Goal: Information Seeking & Learning: Learn about a topic

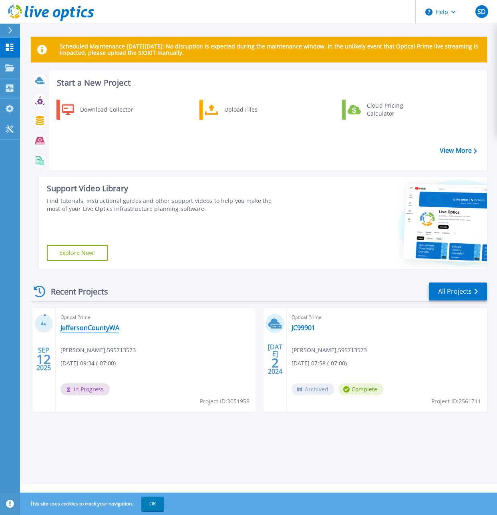
click at [91, 327] on link "JeffersonCountyWA" at bounding box center [89, 328] width 59 height 8
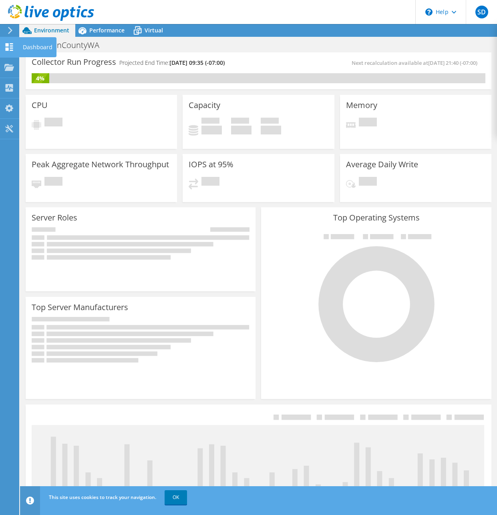
click at [6, 49] on use at bounding box center [10, 47] width 8 height 8
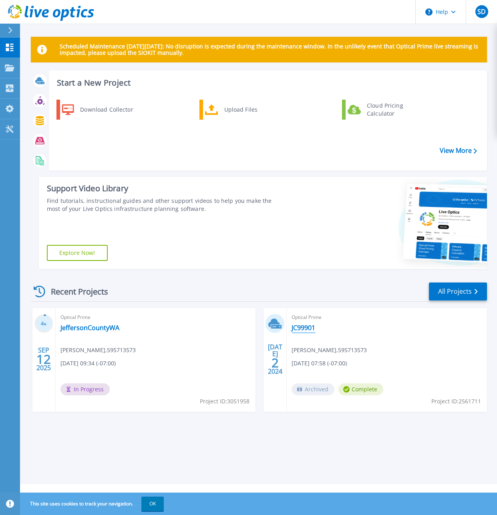
click at [300, 327] on link "JC99901" at bounding box center [303, 328] width 24 height 8
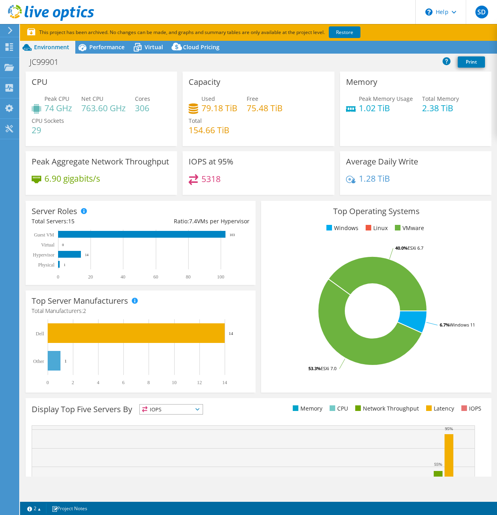
select select "USD"
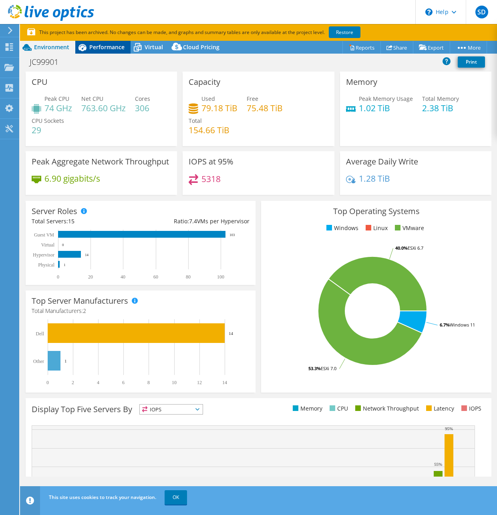
click at [104, 50] on span "Performance" at bounding box center [106, 47] width 35 height 8
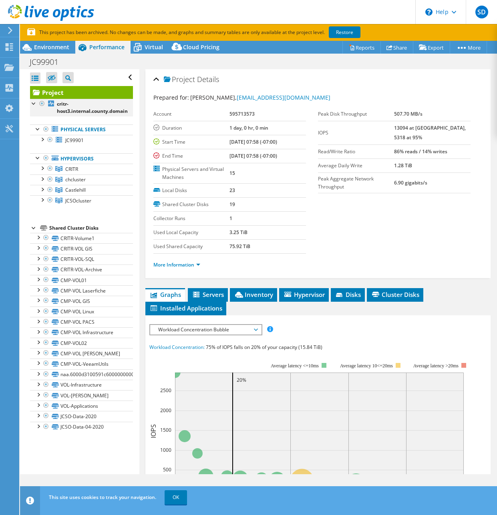
click at [35, 104] on div at bounding box center [34, 103] width 8 height 8
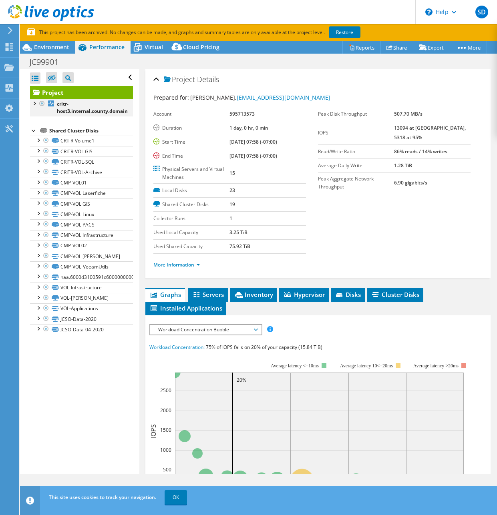
click at [35, 103] on div at bounding box center [34, 103] width 8 height 8
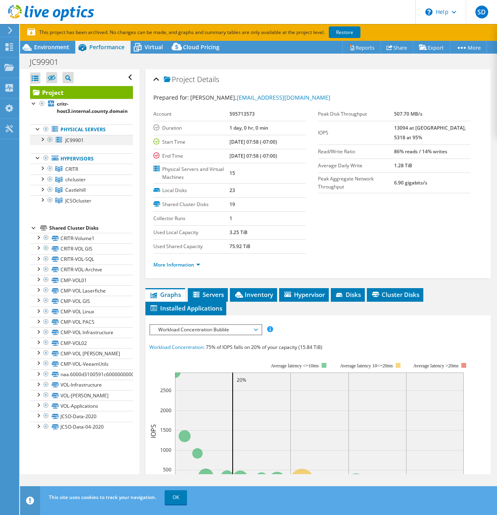
click at [42, 138] on div at bounding box center [42, 139] width 8 height 8
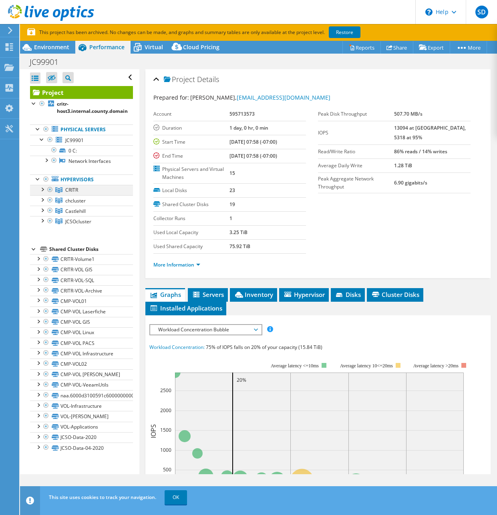
click at [42, 191] on div at bounding box center [42, 189] width 8 height 8
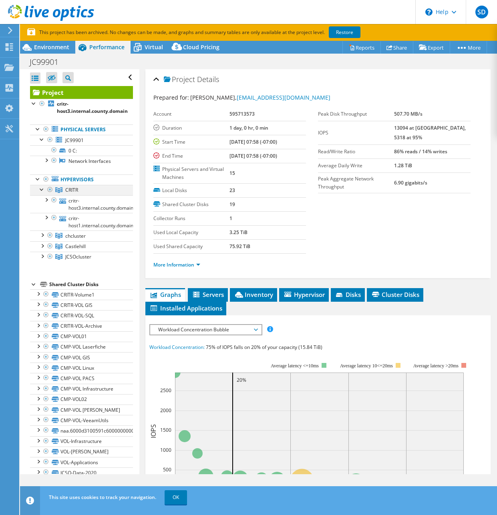
scroll to position [24, 0]
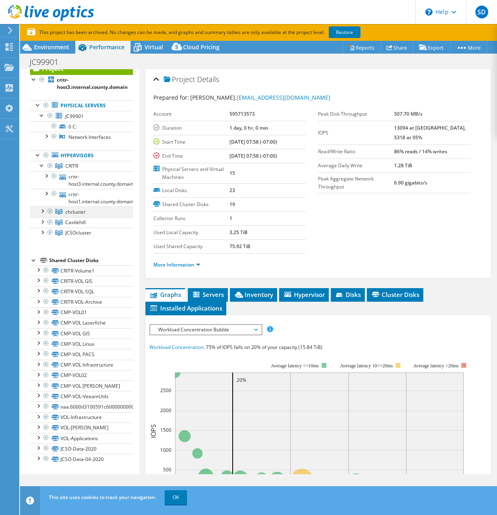
click at [43, 210] on div at bounding box center [42, 210] width 8 height 8
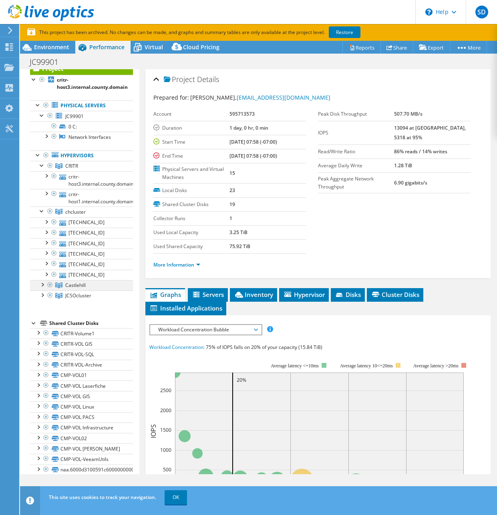
click at [43, 286] on div at bounding box center [42, 284] width 8 height 8
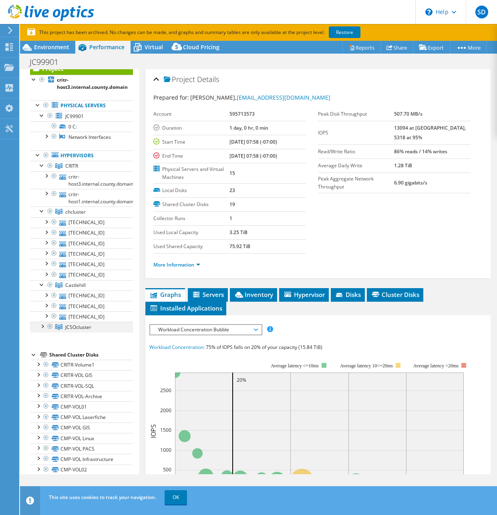
click at [41, 327] on div at bounding box center [42, 326] width 8 height 8
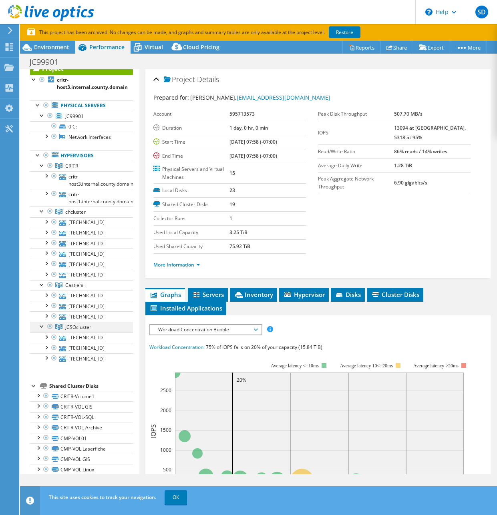
scroll to position [0, 0]
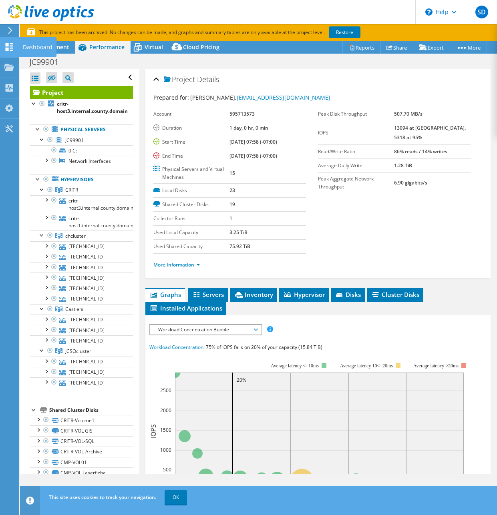
click at [7, 51] on div at bounding box center [9, 48] width 10 height 9
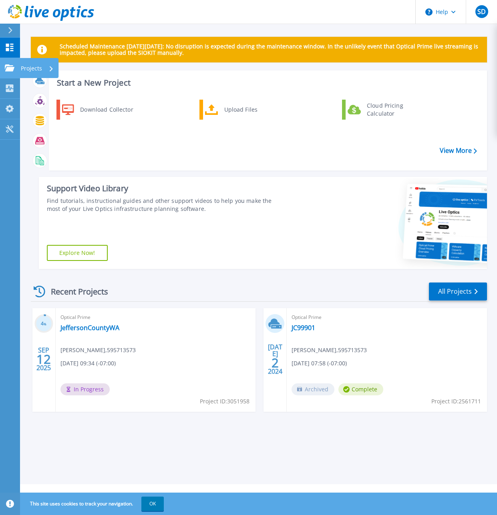
click at [6, 66] on icon at bounding box center [10, 67] width 10 height 7
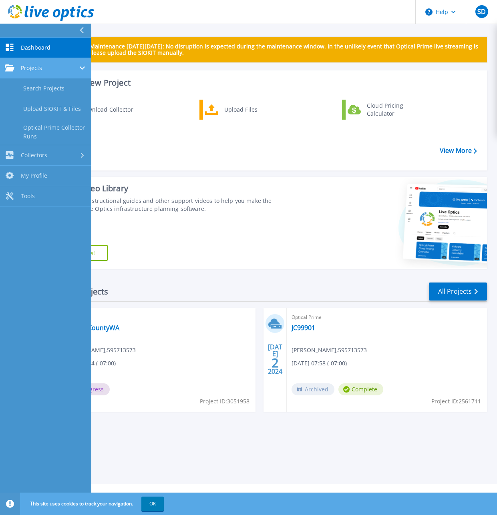
click at [6, 66] on icon at bounding box center [10, 67] width 10 height 7
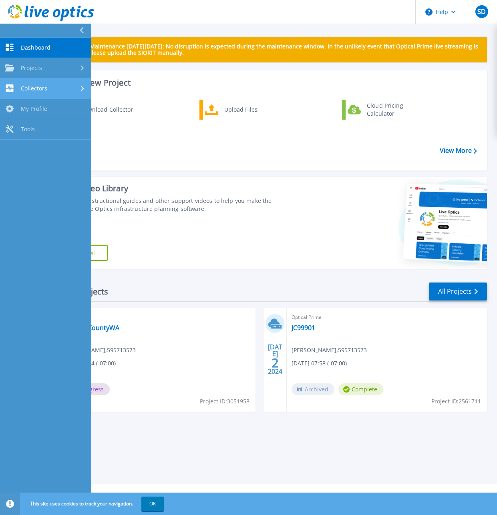
click at [6, 87] on icon at bounding box center [10, 88] width 8 height 8
click at [28, 110] on span "My Profile" at bounding box center [34, 108] width 26 height 7
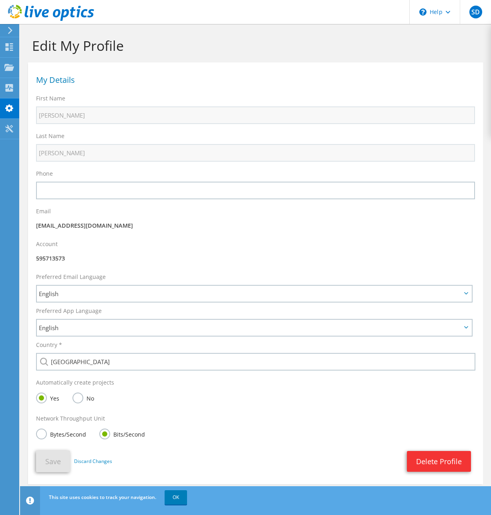
scroll to position [17, 0]
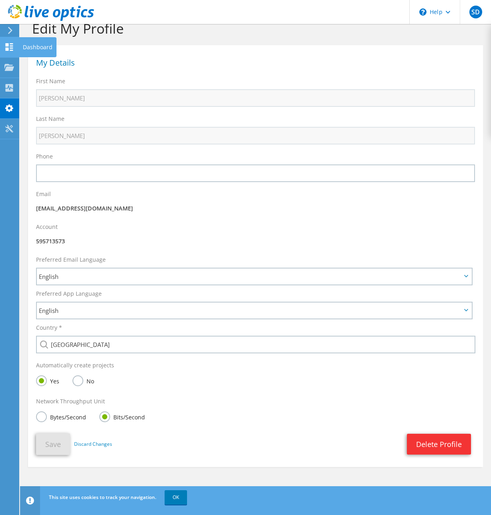
click at [8, 46] on use at bounding box center [10, 47] width 8 height 8
